Goal: Task Accomplishment & Management: Complete application form

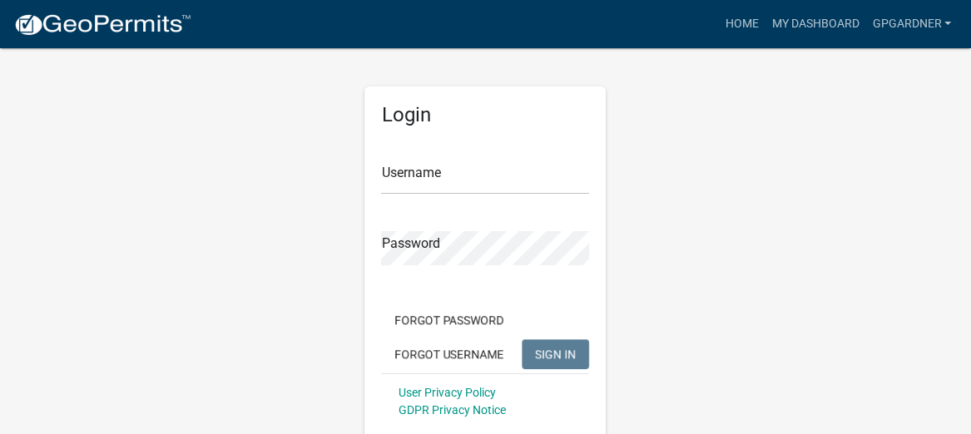
click at [440, 156] on div "Username" at bounding box center [485, 165] width 208 height 57
click at [448, 174] on input "Username" at bounding box center [485, 178] width 208 height 34
type input "gpgardner"
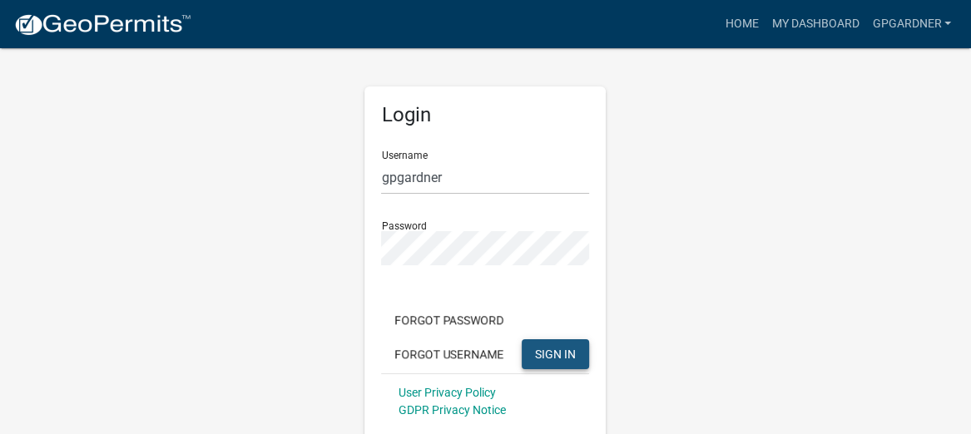
click at [551, 355] on span "SIGN IN" at bounding box center [555, 353] width 41 height 13
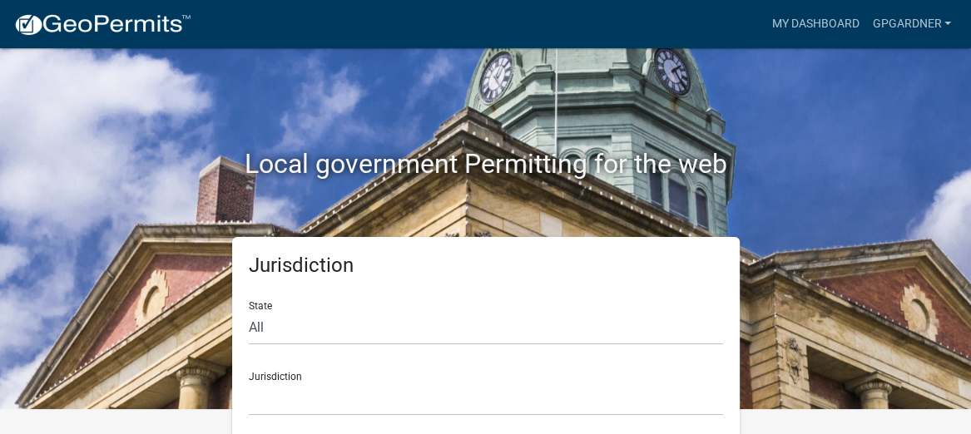
scroll to position [37, 0]
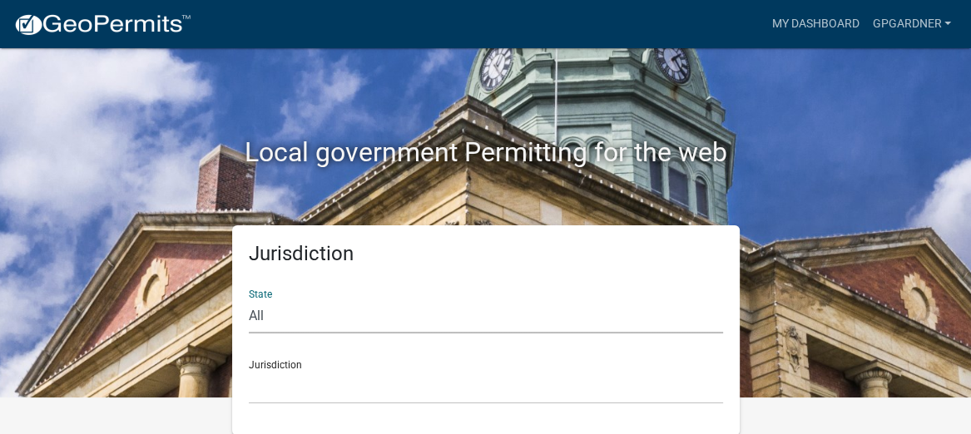
click at [372, 308] on select "All [US_STATE] [US_STATE] [US_STATE] [US_STATE] [US_STATE] [US_STATE] [US_STATE…" at bounding box center [486, 316] width 474 height 34
select select "[US_STATE]"
click at [249, 299] on select "All [US_STATE] [US_STATE] [US_STATE] [US_STATE] [US_STATE] [US_STATE] [US_STATE…" at bounding box center [486, 316] width 474 height 34
click at [335, 381] on select "[GEOGRAPHIC_DATA], [US_STATE][PERSON_NAME][GEOGRAPHIC_DATA], [US_STATE][PERSON_…" at bounding box center [486, 387] width 474 height 34
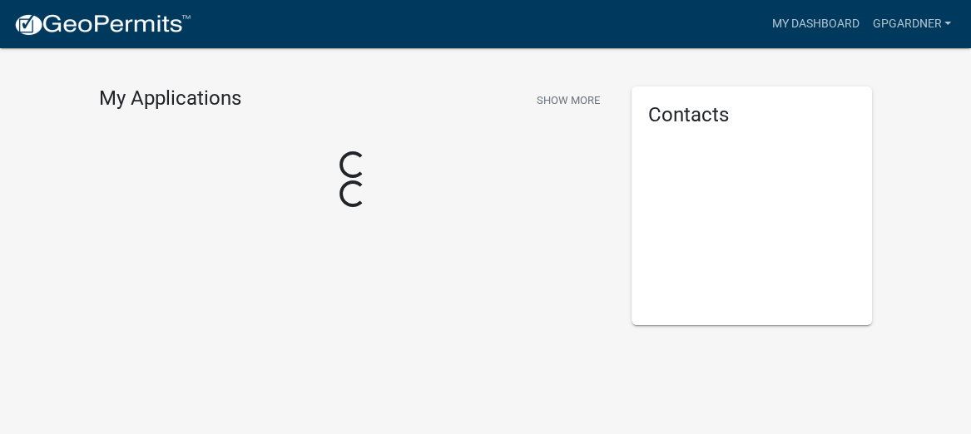
scroll to position [37, 0]
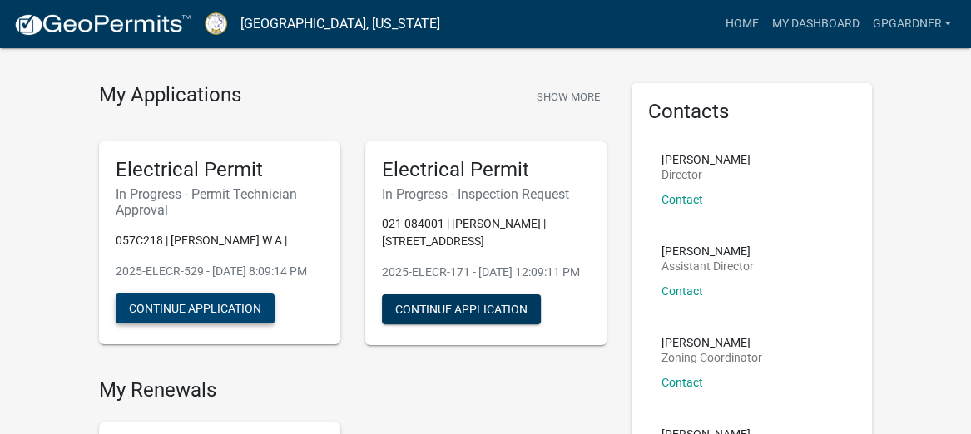
click at [216, 324] on button "Continue Application" at bounding box center [195, 309] width 159 height 30
